Goal: Find specific page/section: Find specific page/section

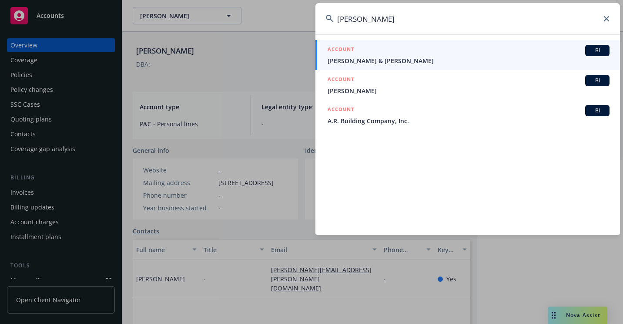
drag, startPoint x: 426, startPoint y: 22, endPoint x: 289, endPoint y: 28, distance: 136.3
click at [289, 28] on div "[PERSON_NAME] ACCOUNT BI [PERSON_NAME] & [PERSON_NAME] ACCOUNT BI [PERSON_NAME]…" at bounding box center [311, 162] width 623 height 324
paste input "19839"
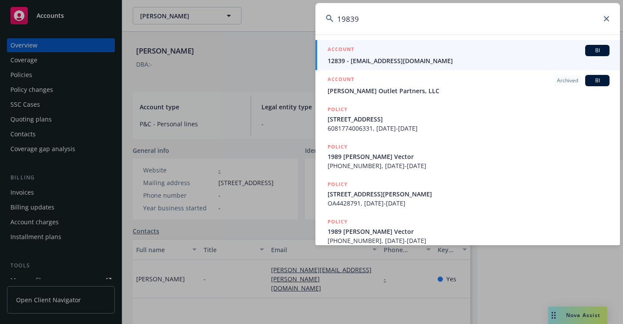
drag, startPoint x: 375, startPoint y: 23, endPoint x: 338, endPoint y: 24, distance: 37.0
click at [338, 24] on input "19839" at bounding box center [468, 18] width 305 height 31
paste input
drag, startPoint x: 426, startPoint y: 20, endPoint x: 271, endPoint y: 25, distance: 155.4
click at [268, 23] on div "19839 ACCOUNT BI 12839 - [EMAIL_ADDRESS][DOMAIN_NAME] ACCOUNT Archived BI [PERS…" at bounding box center [311, 162] width 623 height 324
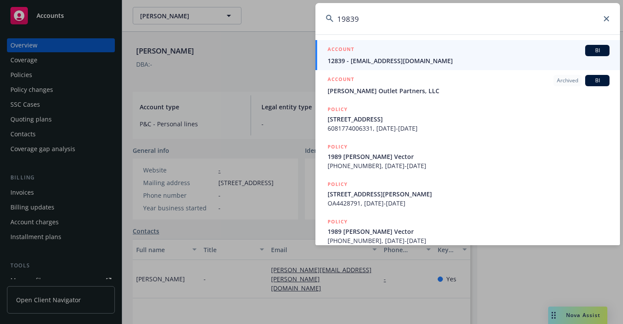
paste input "4 FERNSIDE LN LAFAYETTE"
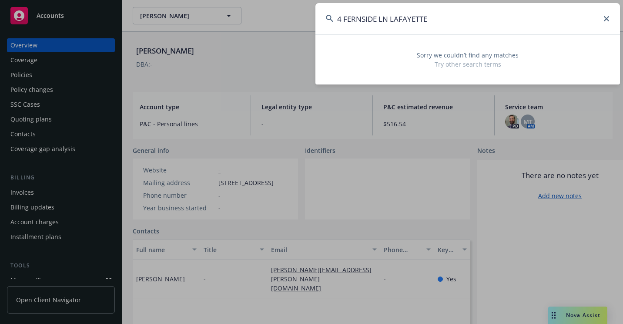
drag, startPoint x: 453, startPoint y: 13, endPoint x: 301, endPoint y: 43, distance: 154.8
click at [301, 43] on div "4 FERNSIDE LN LAFAYETTE Sorry we couldn’t find any matches Try other search ter…" at bounding box center [311, 162] width 623 height 324
paste input "FERNSIDE [GEOGRAPHIC_DATA]"
drag, startPoint x: 384, startPoint y: 18, endPoint x: 265, endPoint y: 35, distance: 120.1
click at [263, 36] on div "FERNSIDE [GEOGRAPHIC_DATA] Sorry we couldn’t find any matches Try other search …" at bounding box center [311, 162] width 623 height 324
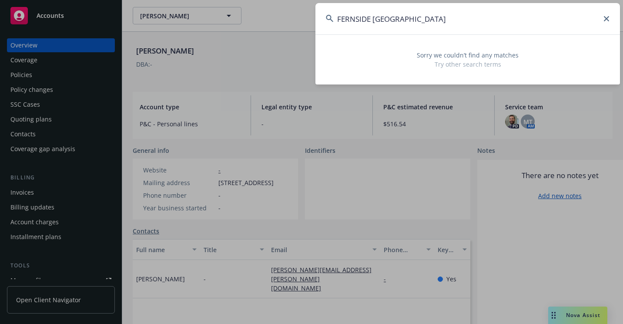
paste input "[PERSON_NAME]"
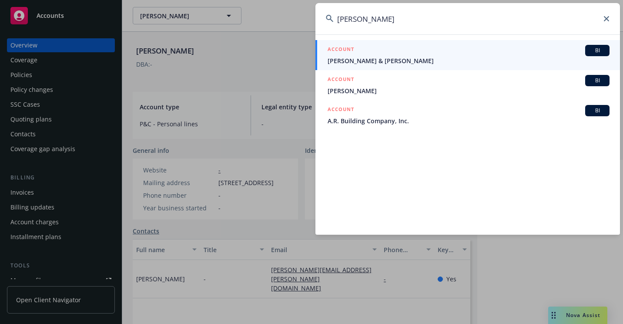
type input "[PERSON_NAME]"
click at [345, 54] on h5 "ACCOUNT" at bounding box center [341, 50] width 27 height 10
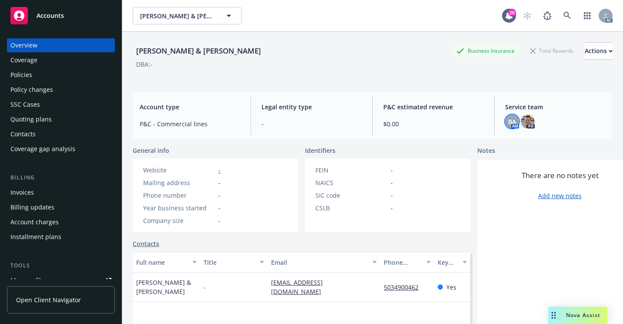
click at [509, 123] on span "BA" at bounding box center [512, 121] width 8 height 9
click at [185, 88] on div "[PERSON_NAME] & [PERSON_NAME] Business Insurance Total Rewards Actions DBA: - A…" at bounding box center [373, 188] width 480 height 313
click at [32, 77] on div "Policies" at bounding box center [60, 75] width 101 height 14
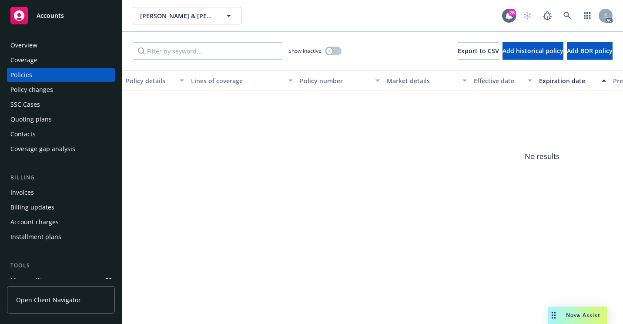
click at [32, 42] on div "Overview" at bounding box center [23, 45] width 27 height 14
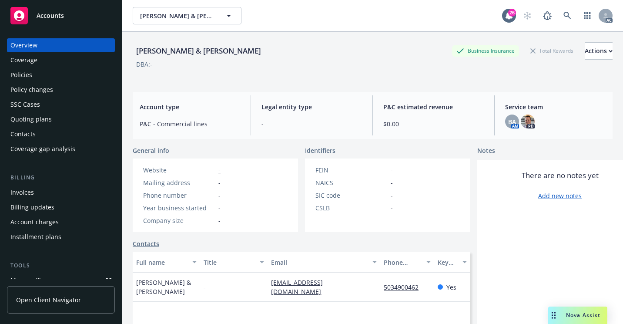
click at [30, 77] on div "Policies" at bounding box center [21, 75] width 22 height 14
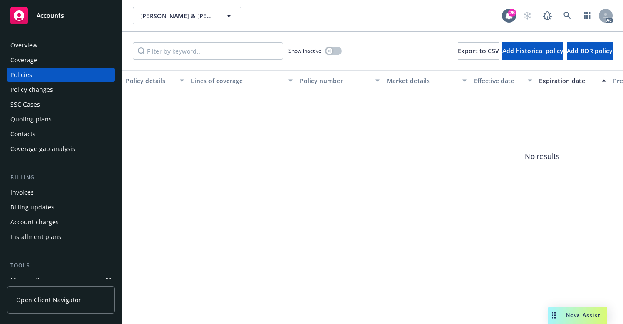
click at [33, 47] on div "Overview" at bounding box center [23, 45] width 27 height 14
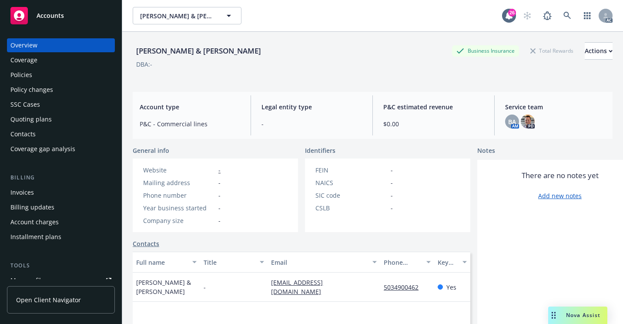
click at [49, 105] on div "SSC Cases" at bounding box center [60, 104] width 101 height 14
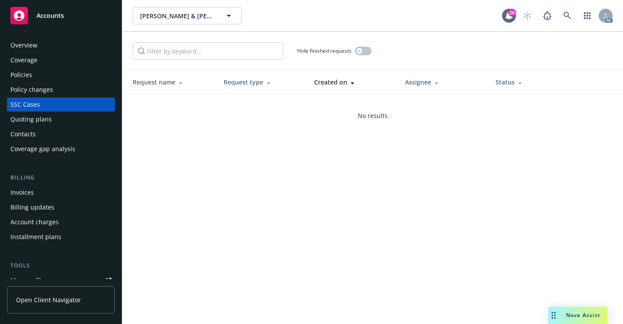
click at [41, 122] on div "Quoting plans" at bounding box center [30, 119] width 41 height 14
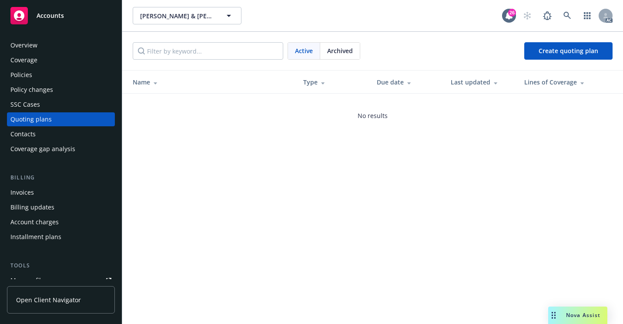
click at [42, 37] on div "Overview Coverage Policies Policy changes SSC Cases Quoting plans Contacts Cove…" at bounding box center [61, 176] width 122 height 296
click at [44, 41] on div "Overview" at bounding box center [60, 45] width 101 height 14
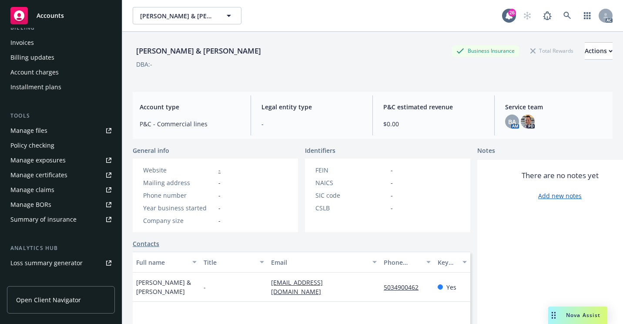
scroll to position [174, 0]
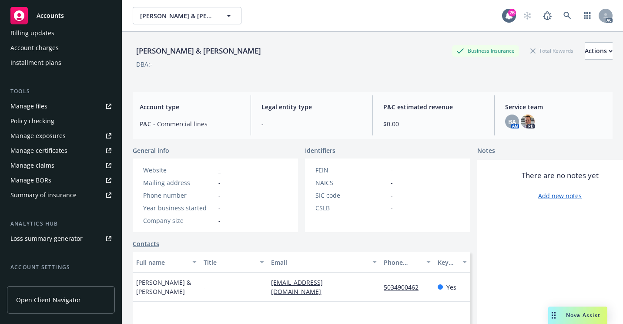
click at [106, 107] on icon at bounding box center [108, 106] width 5 height 5
click at [559, 19] on link at bounding box center [567, 15] width 17 height 17
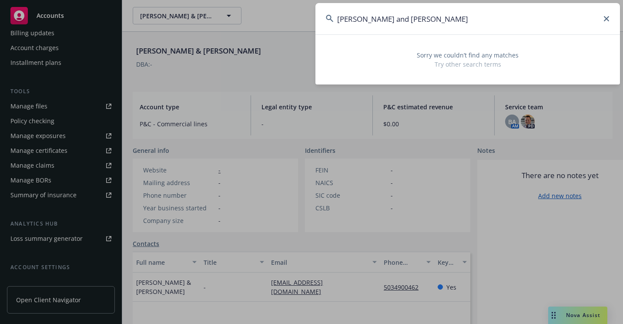
drag, startPoint x: 372, startPoint y: 19, endPoint x: 374, endPoint y: 45, distance: 26.2
click at [373, 19] on input "[PERSON_NAME] and [PERSON_NAME]" at bounding box center [468, 18] width 305 height 31
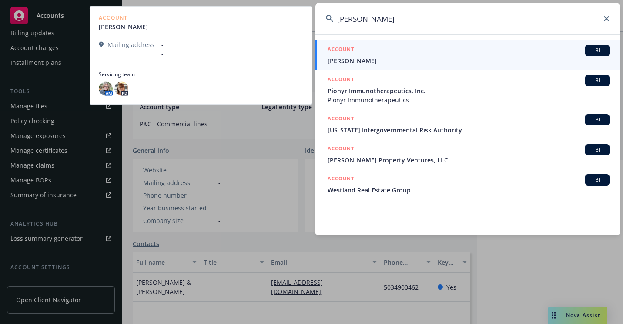
type input "[PERSON_NAME]"
click at [379, 60] on span "[PERSON_NAME]" at bounding box center [469, 60] width 282 height 9
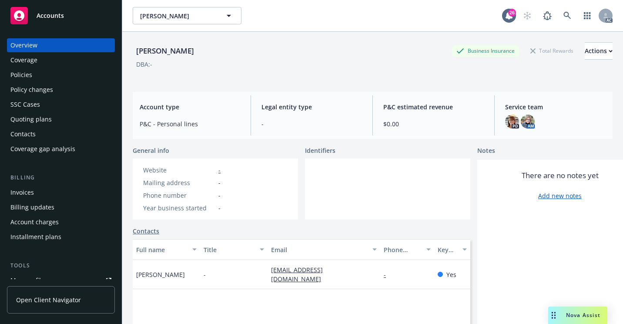
click at [54, 77] on div "Policies" at bounding box center [60, 75] width 101 height 14
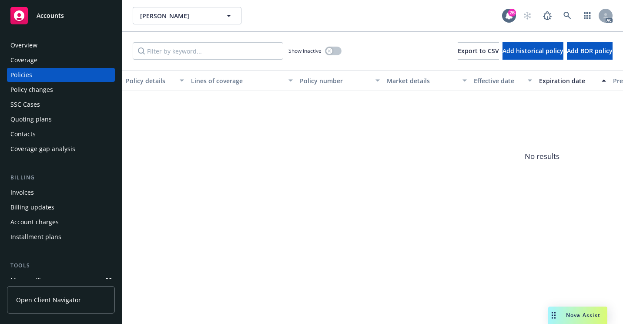
click at [44, 50] on div "Overview" at bounding box center [60, 45] width 101 height 14
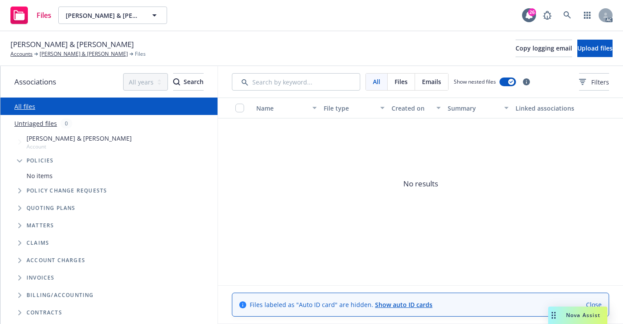
click at [27, 139] on span "[PERSON_NAME] & [PERSON_NAME]" at bounding box center [79, 138] width 105 height 9
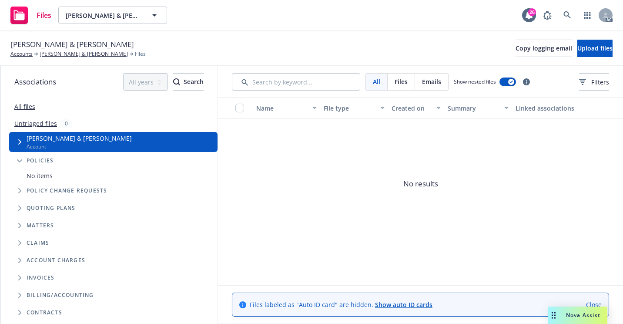
click at [43, 188] on span "Policy change requests" at bounding box center [67, 190] width 81 height 5
click at [47, 205] on span "Quoting plans" at bounding box center [51, 207] width 49 height 5
click at [41, 225] on span "Matters" at bounding box center [40, 225] width 27 height 5
drag, startPoint x: 41, startPoint y: 245, endPoint x: 74, endPoint y: 204, distance: 52.7
click at [42, 245] on span "Claims" at bounding box center [38, 242] width 23 height 5
